Goal: Use online tool/utility: Utilize a website feature to perform a specific function

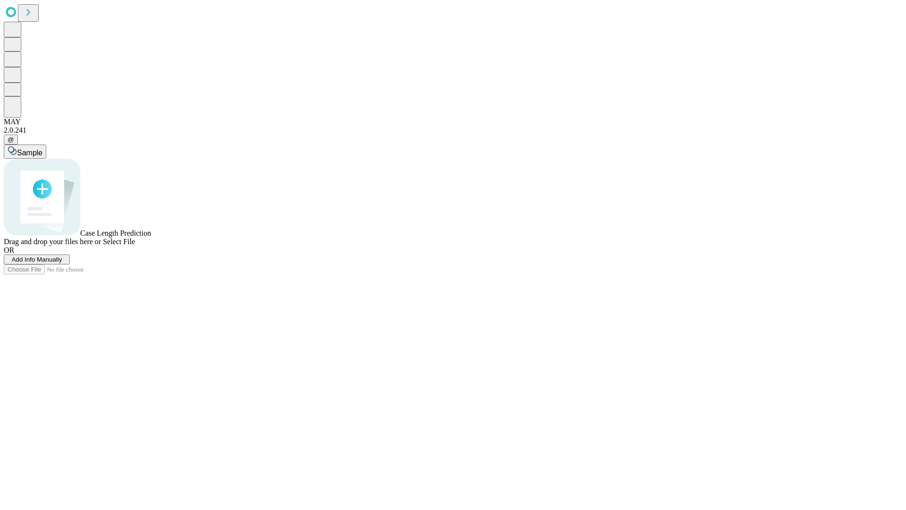
click at [62, 263] on span "Add Info Manually" at bounding box center [37, 259] width 51 height 7
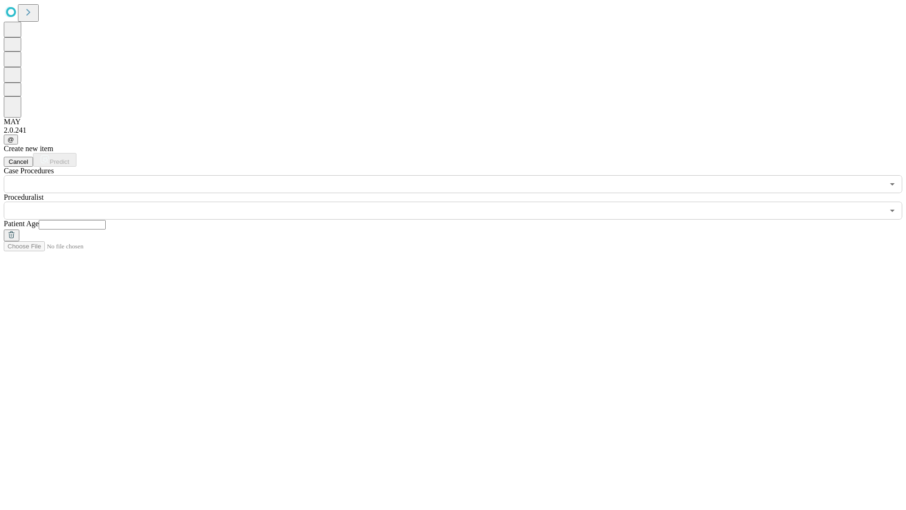
click at [106, 220] on input "text" at bounding box center [72, 224] width 67 height 9
type input "**"
click at [460, 202] on input "text" at bounding box center [444, 211] width 880 height 18
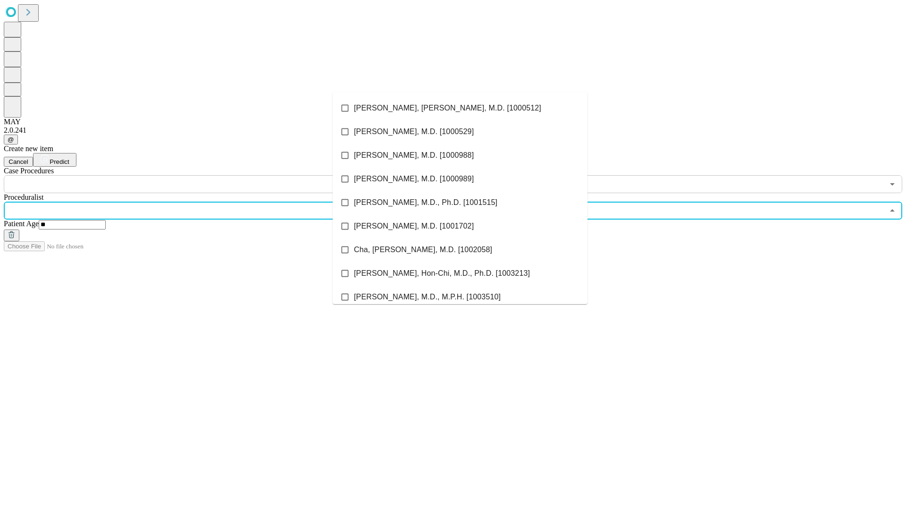
click at [460, 108] on li "[PERSON_NAME], [PERSON_NAME], M.D. [1000512]" at bounding box center [460, 108] width 255 height 24
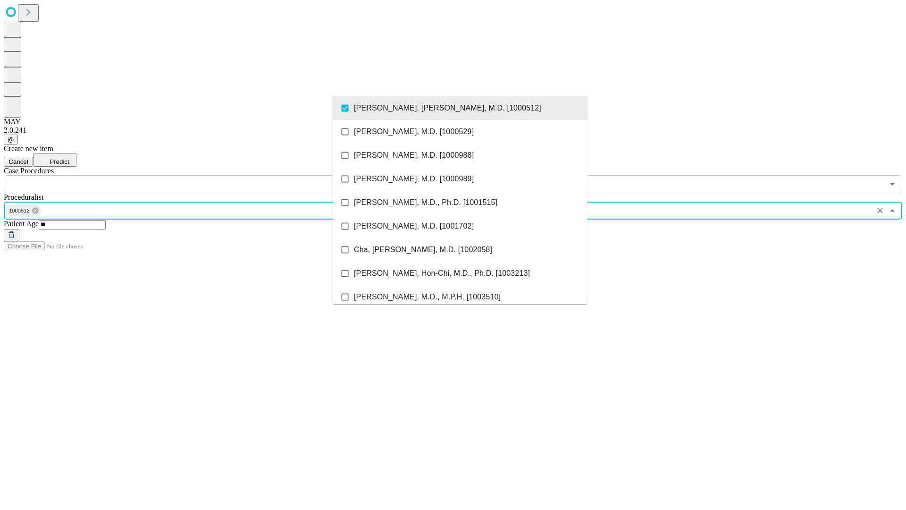
click at [198, 175] on input "text" at bounding box center [444, 184] width 880 height 18
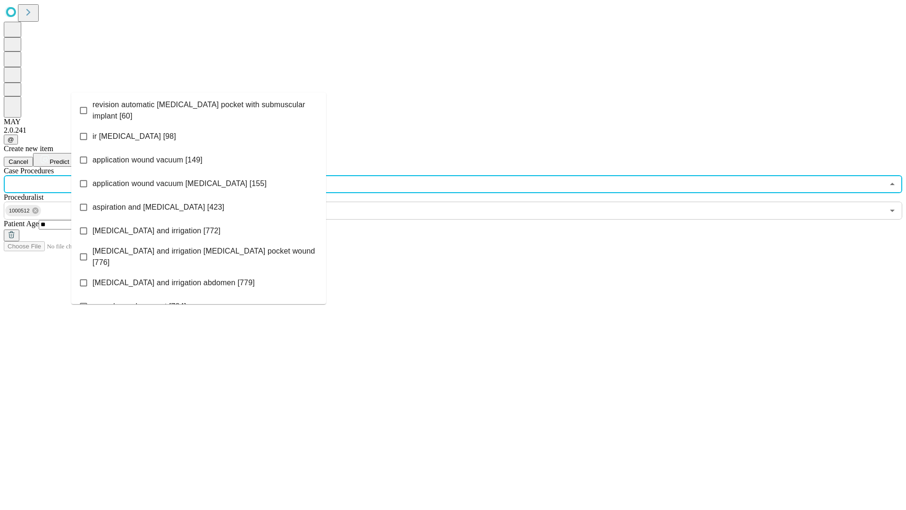
click at [199, 108] on span "revision automatic [MEDICAL_DATA] pocket with submuscular implant [60]" at bounding box center [206, 110] width 226 height 23
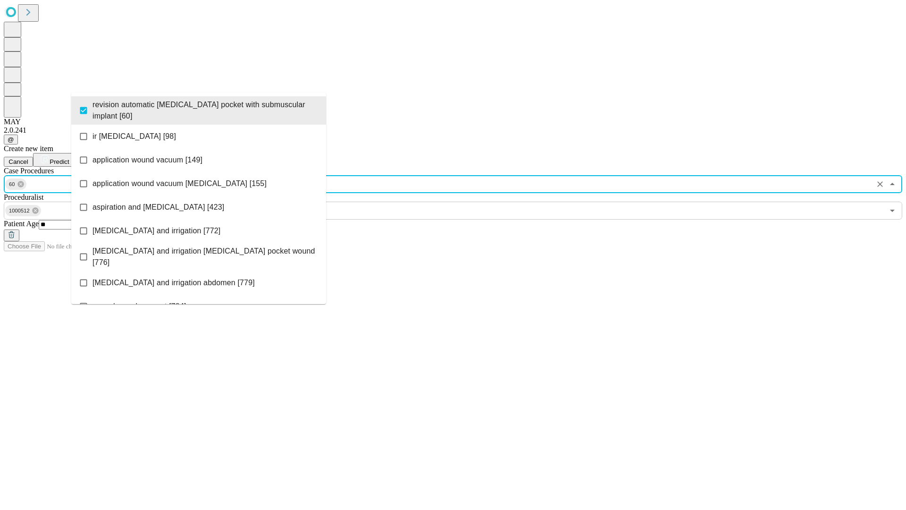
click at [69, 158] on span "Predict" at bounding box center [59, 161] width 19 height 7
